Goal: Contribute content

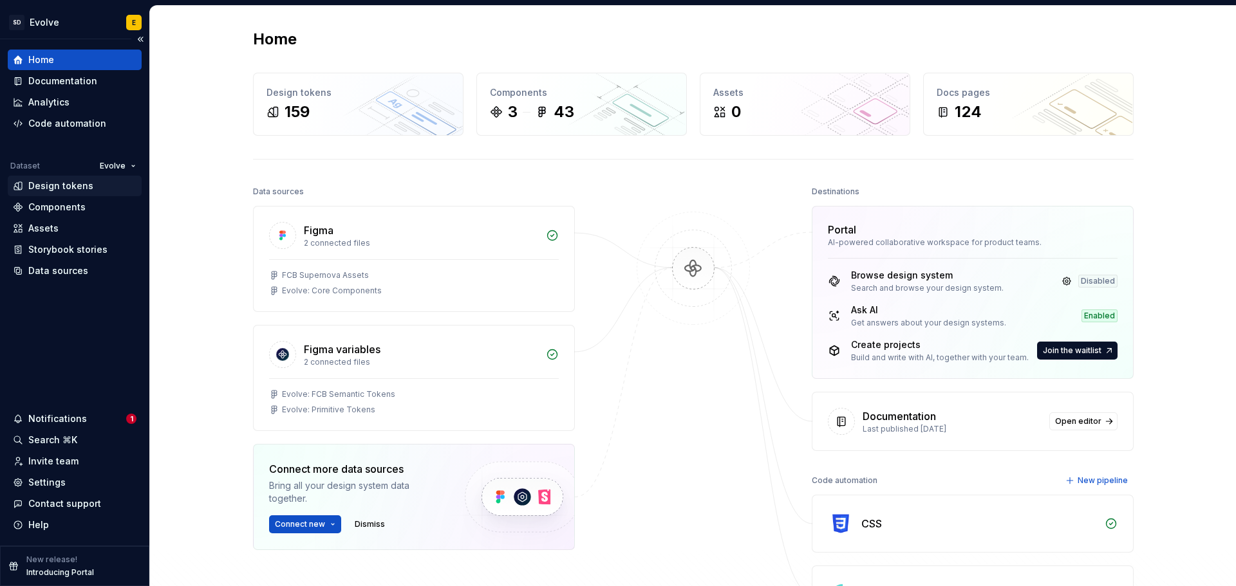
click at [59, 183] on div "Design tokens" at bounding box center [60, 186] width 65 height 13
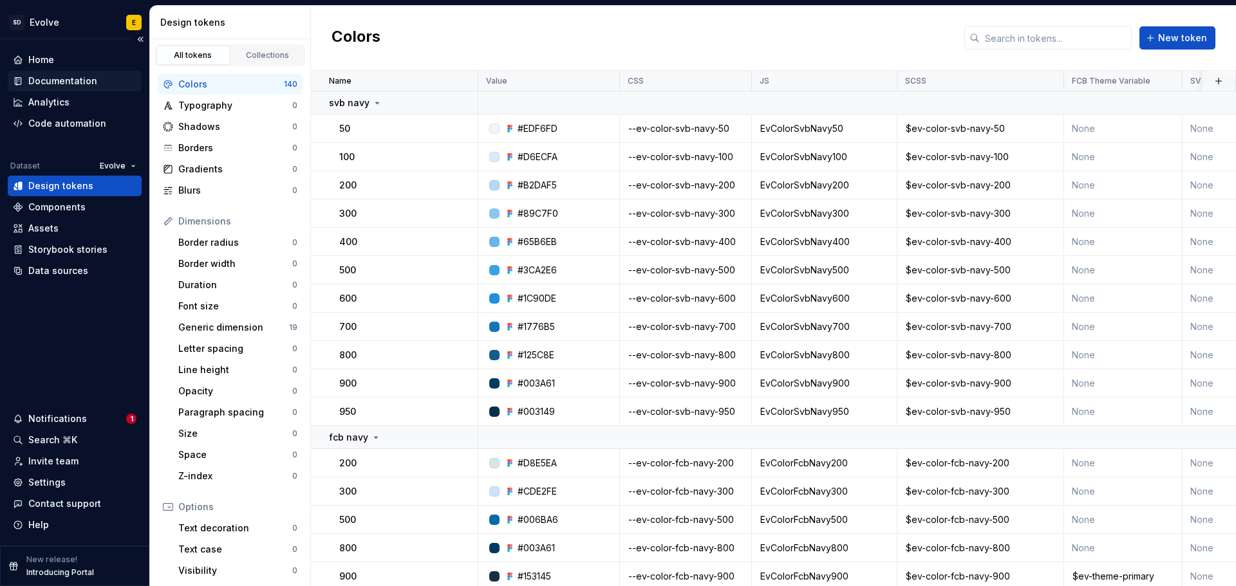
click at [36, 79] on div "Documentation" at bounding box center [62, 81] width 69 height 13
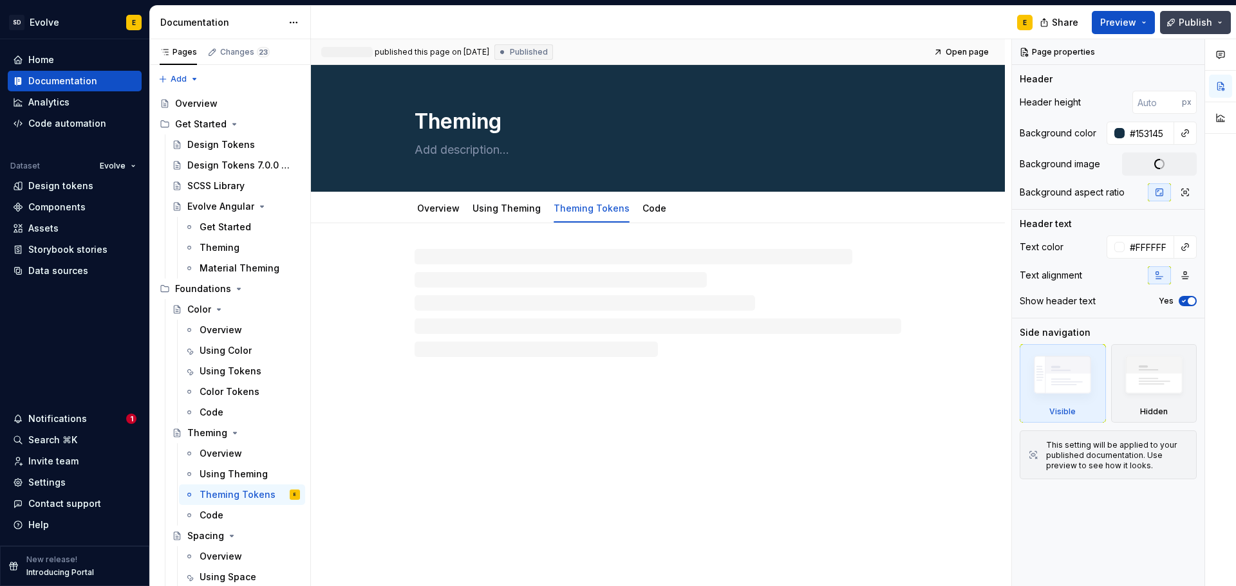
click at [1197, 21] on span "Publish" at bounding box center [1195, 22] width 33 height 13
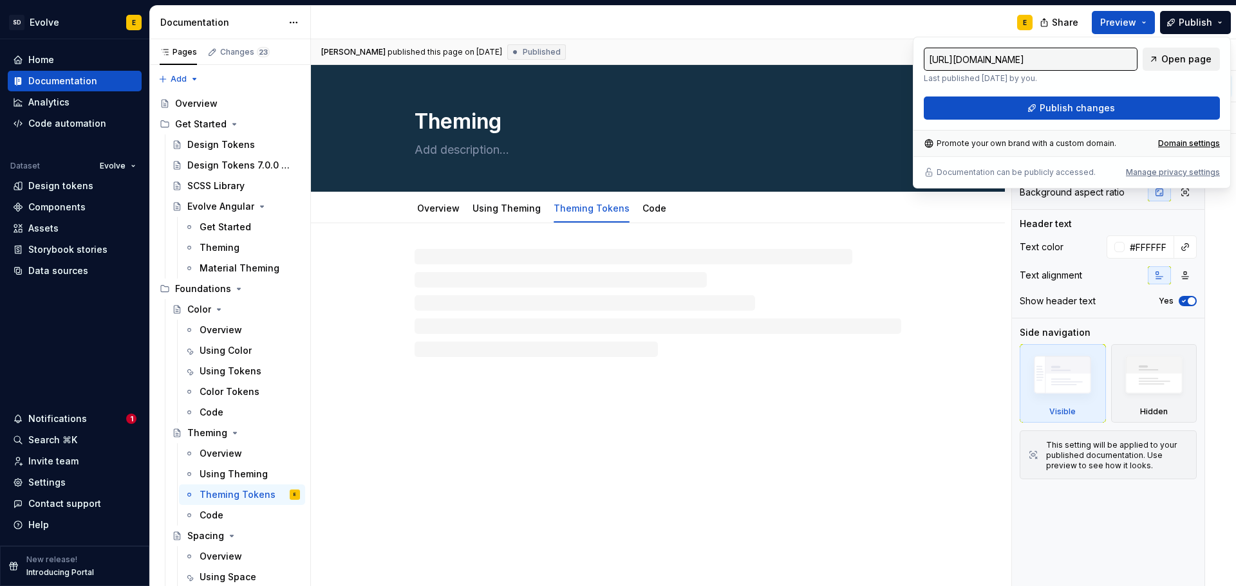
click at [1199, 57] on span "Open page" at bounding box center [1186, 59] width 50 height 13
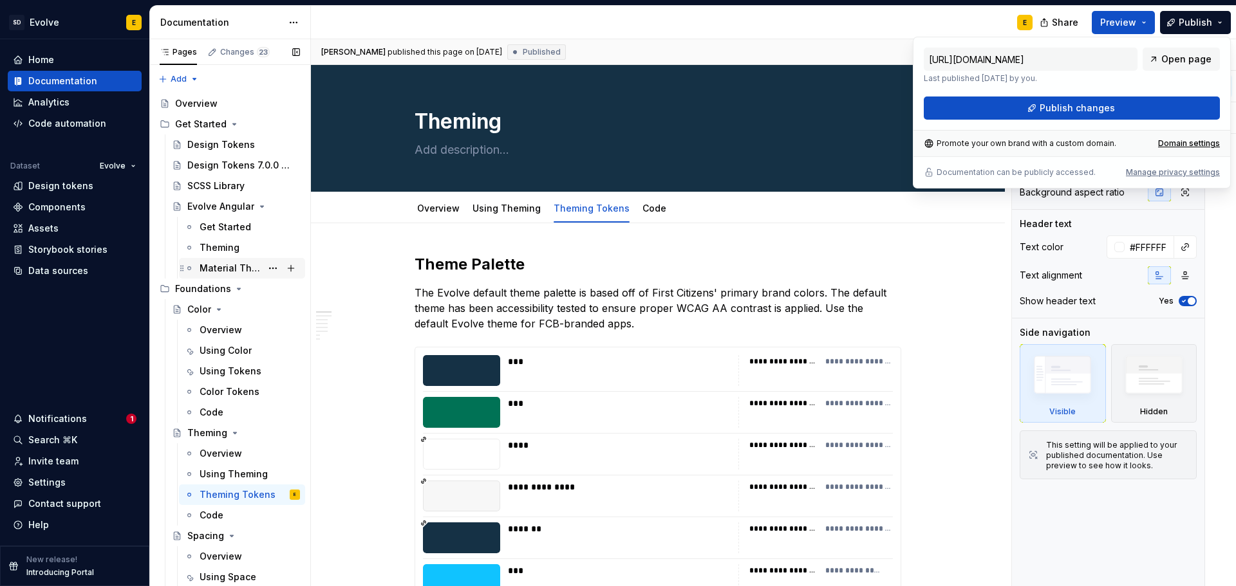
type textarea "*"
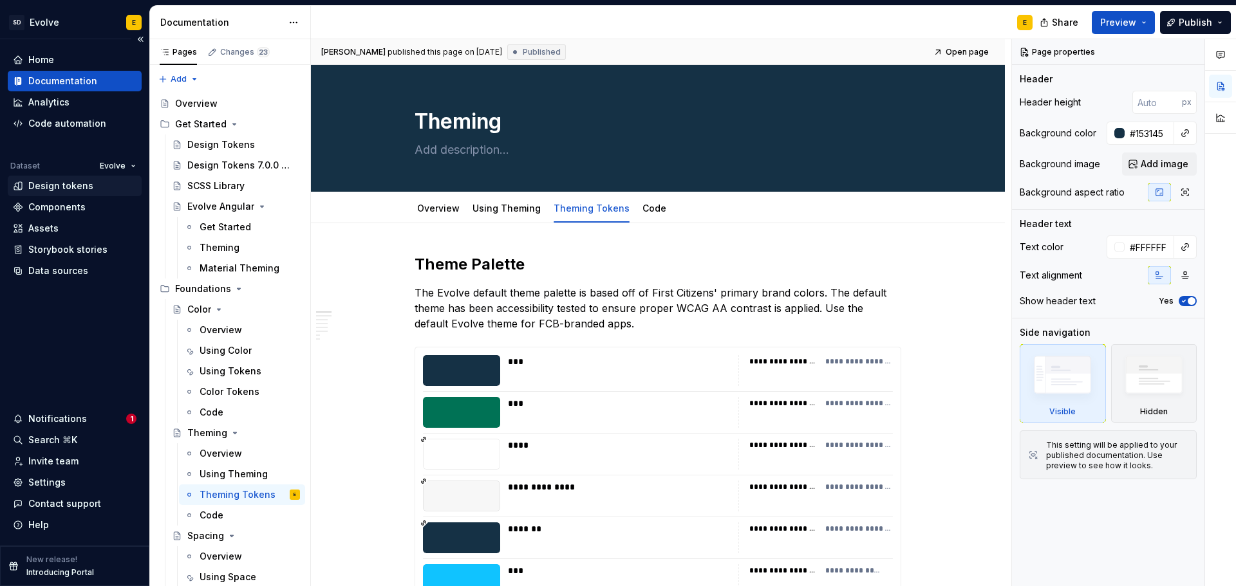
click at [46, 188] on div "Design tokens" at bounding box center [60, 186] width 65 height 13
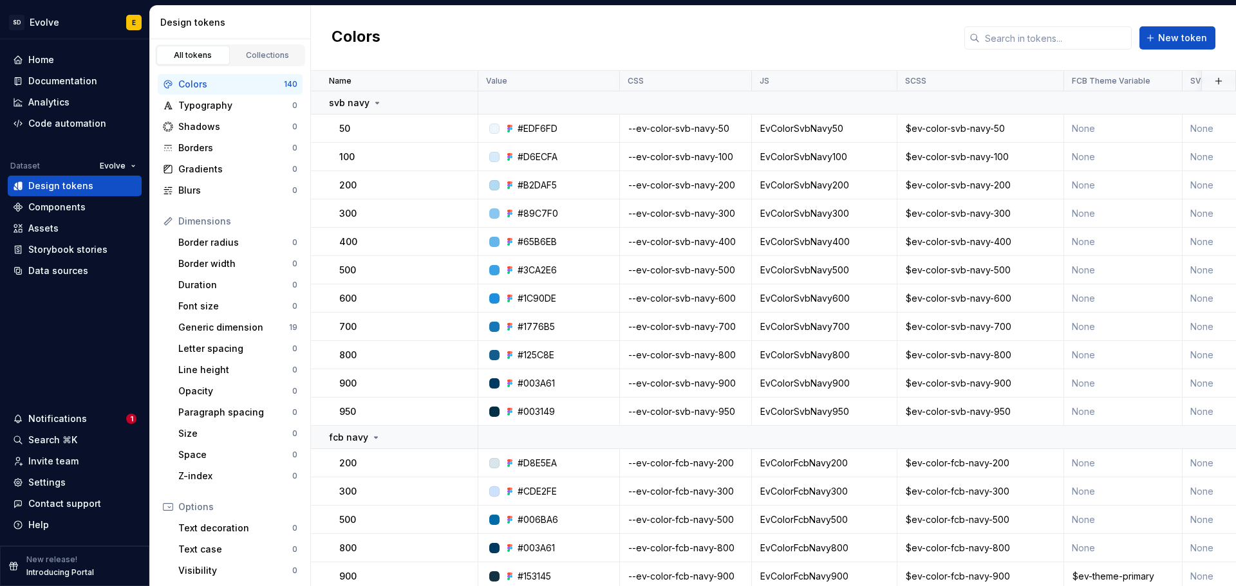
click at [480, 18] on div "Colors New token" at bounding box center [773, 38] width 925 height 65
click at [567, 29] on div "Colors New token" at bounding box center [773, 38] width 925 height 65
click at [501, 33] on div "Colors New token" at bounding box center [773, 38] width 925 height 65
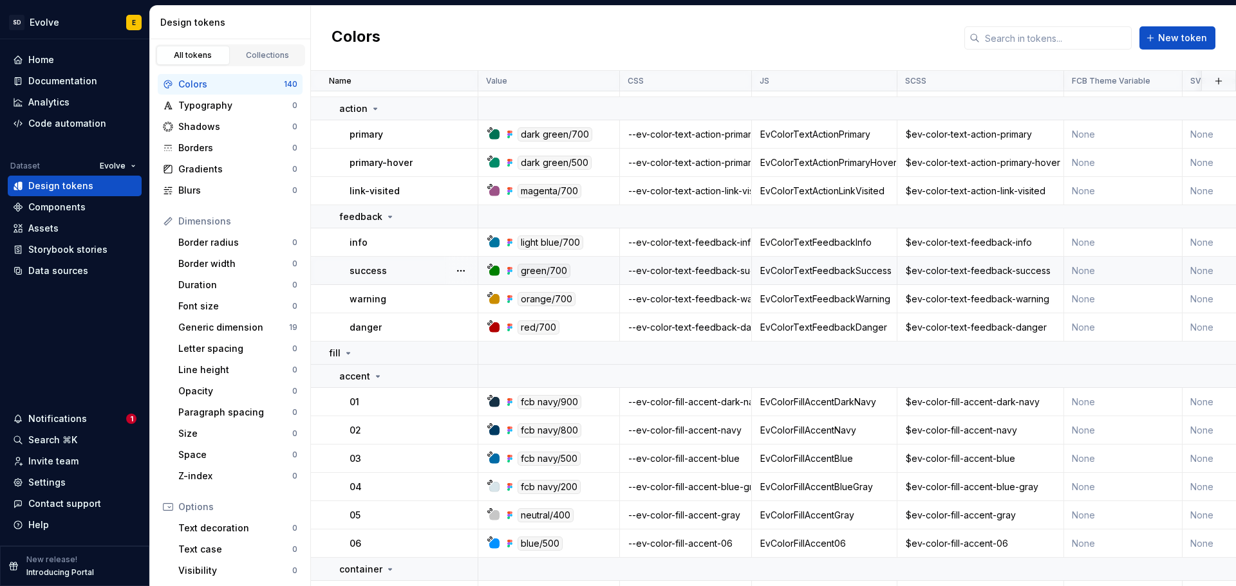
scroll to position [2317, 0]
